Goal: Register for event/course

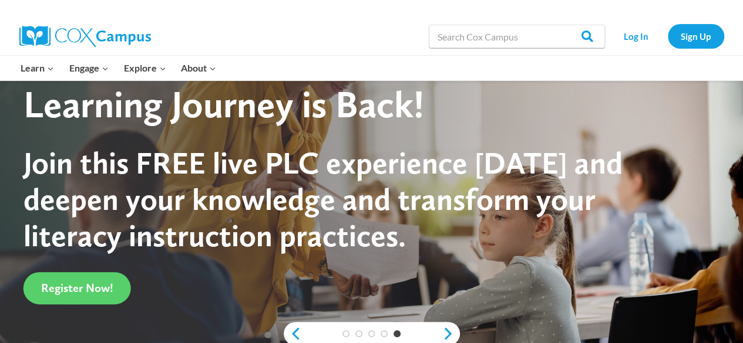
scroll to position [176, 0]
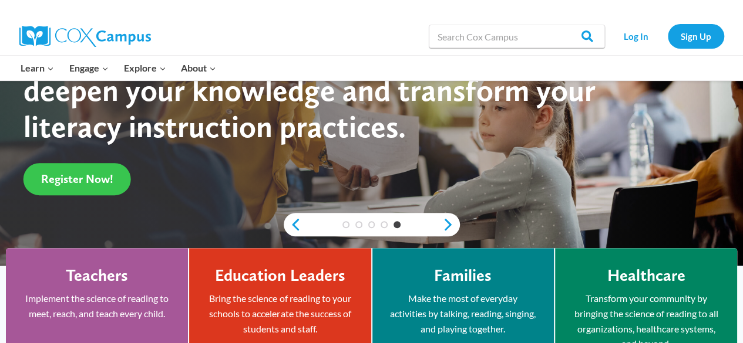
click at [69, 187] on link "Register Now!" at bounding box center [76, 179] width 107 height 32
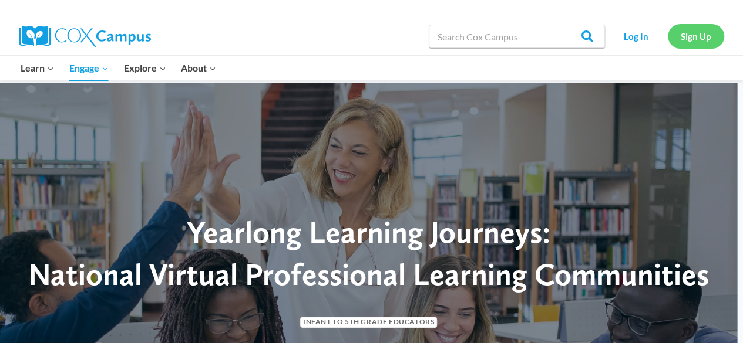
click at [708, 32] on link "Sign Up" at bounding box center [696, 36] width 56 height 24
